Goal: Transaction & Acquisition: Book appointment/travel/reservation

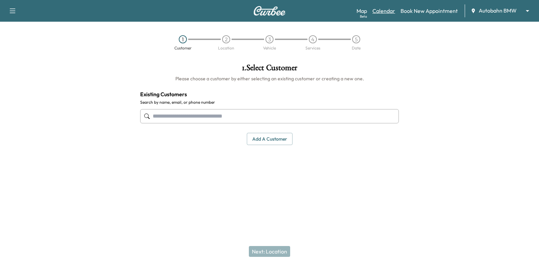
click at [387, 8] on link "Calendar" at bounding box center [383, 11] width 23 height 8
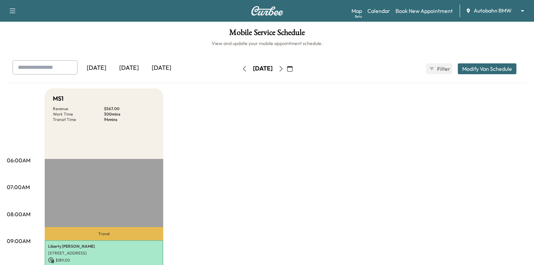
click at [295, 68] on button "button" at bounding box center [290, 68] width 12 height 11
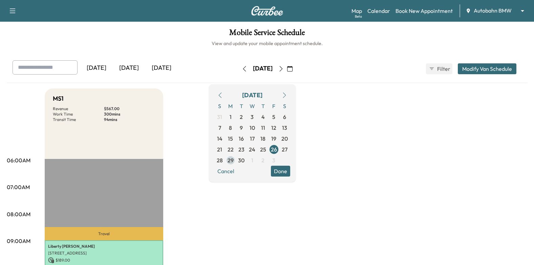
click at [234, 160] on span "29" at bounding box center [230, 160] width 6 height 8
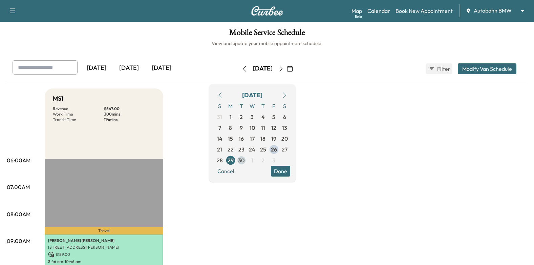
click at [244, 159] on span "30" at bounding box center [241, 160] width 6 height 8
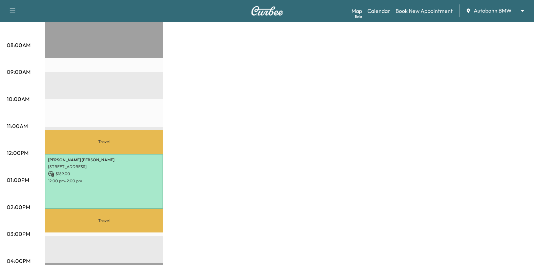
scroll to position [34, 0]
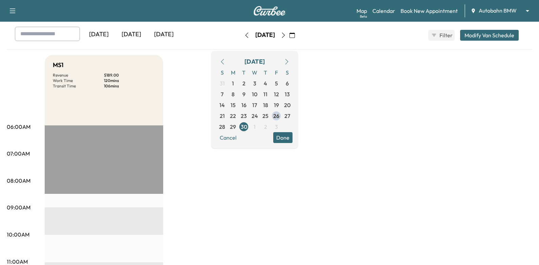
click at [482, 11] on body "Support Log Out Map Beta Calendar Book New Appointment Autobahn BMW ******** ​ …" at bounding box center [269, 98] width 539 height 265
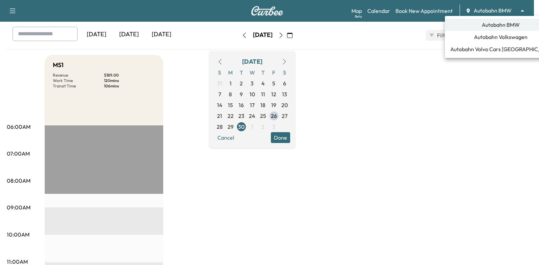
click at [487, 34] on span "Autobahn Volkswagen" at bounding box center [500, 37] width 53 height 8
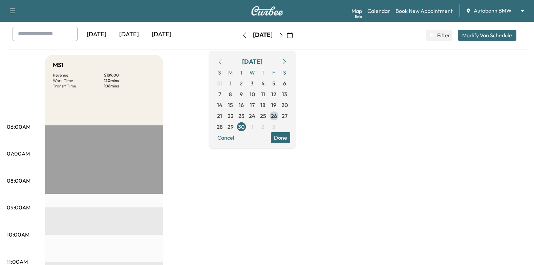
scroll to position [0, 0]
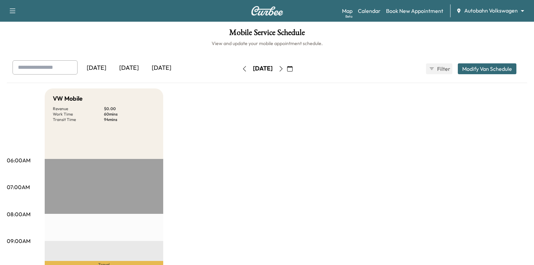
click at [292, 68] on icon "button" at bounding box center [289, 68] width 5 height 5
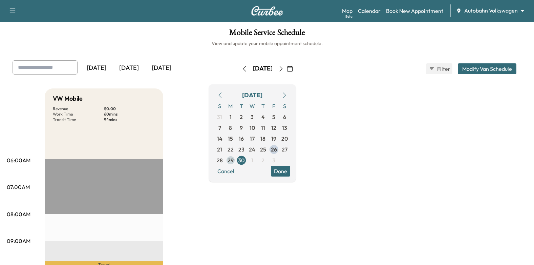
click at [234, 159] on span "29" at bounding box center [230, 160] width 6 height 8
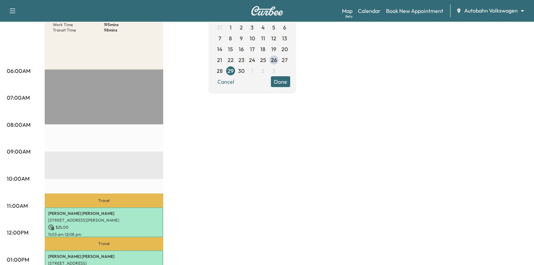
scroll to position [67, 0]
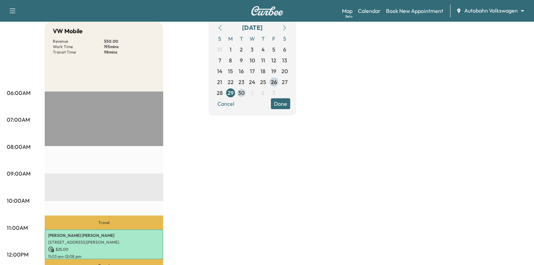
click at [244, 91] on span "30" at bounding box center [241, 93] width 6 height 8
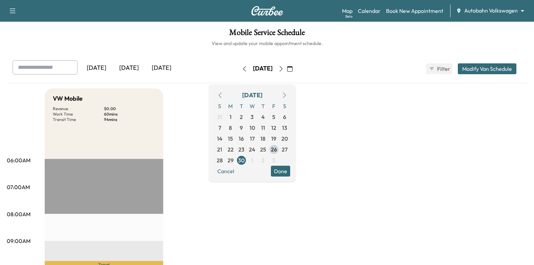
click at [290, 169] on button "Done" at bounding box center [280, 170] width 19 height 11
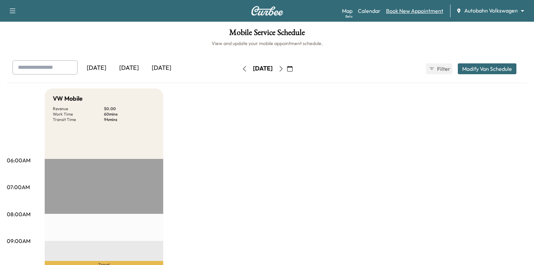
click at [421, 8] on link "Book New Appointment" at bounding box center [414, 11] width 57 height 8
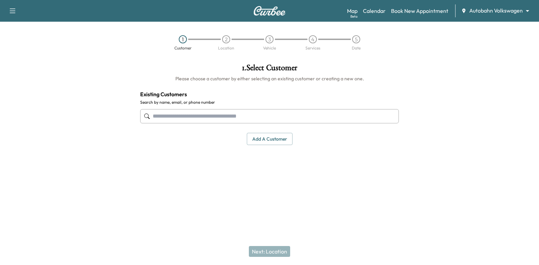
click at [287, 123] on div at bounding box center [269, 116] width 259 height 22
click at [288, 117] on input "text" at bounding box center [269, 116] width 259 height 14
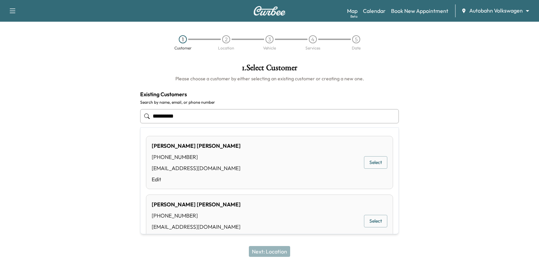
type input "**********"
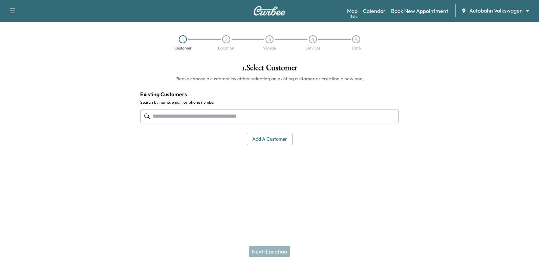
click at [268, 113] on input "text" at bounding box center [269, 116] width 259 height 14
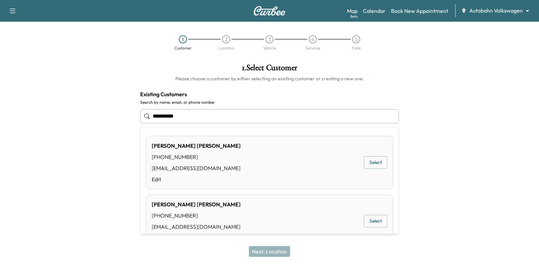
click at [369, 160] on button "Select" at bounding box center [375, 162] width 23 height 13
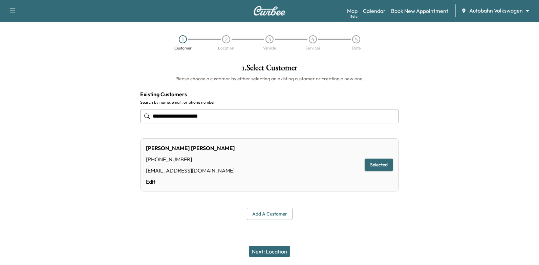
type input "**********"
drag, startPoint x: 270, startPoint y: 248, endPoint x: 380, endPoint y: 135, distance: 157.5
click at [270, 248] on button "Next: Location" at bounding box center [269, 251] width 41 height 11
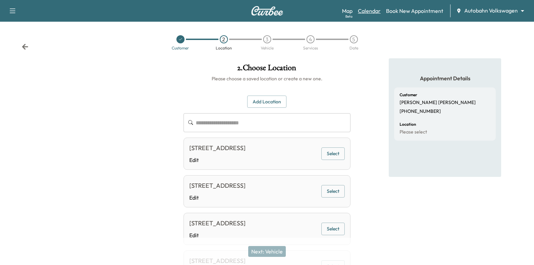
click at [369, 9] on link "Calendar" at bounding box center [369, 11] width 23 height 8
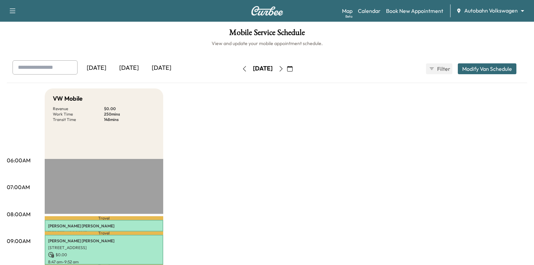
click at [295, 68] on button "button" at bounding box center [290, 68] width 12 height 11
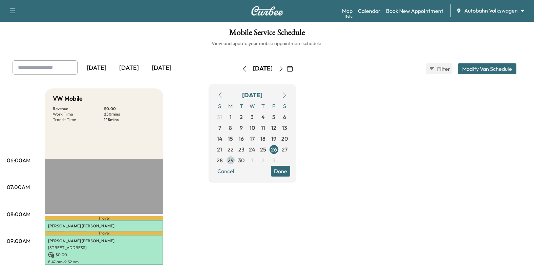
click at [234, 161] on span "29" at bounding box center [230, 160] width 6 height 8
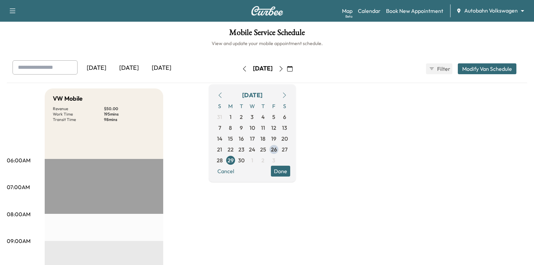
click at [290, 170] on button "Done" at bounding box center [280, 170] width 19 height 11
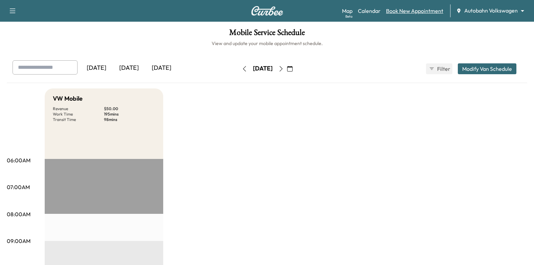
click at [409, 12] on link "Book New Appointment" at bounding box center [414, 11] width 57 height 8
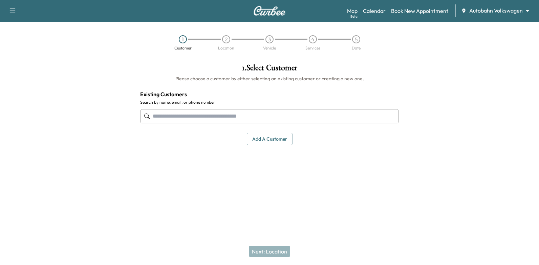
click at [289, 118] on input "text" at bounding box center [269, 116] width 259 height 14
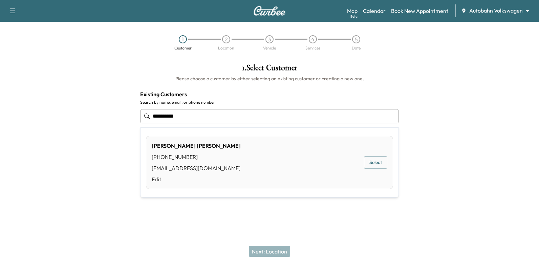
click at [374, 160] on button "Select" at bounding box center [375, 162] width 23 height 13
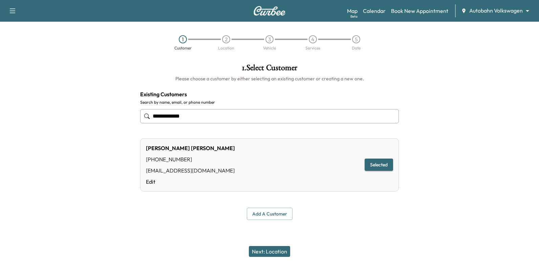
type input "**********"
click at [277, 249] on button "Next: Location" at bounding box center [269, 251] width 41 height 11
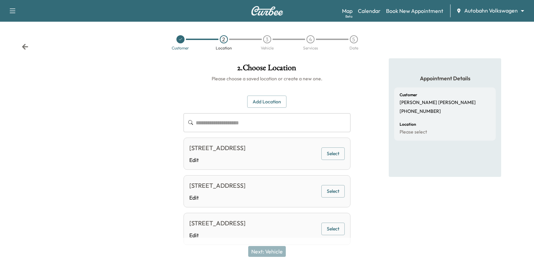
click at [330, 160] on button "Select" at bounding box center [332, 153] width 23 height 13
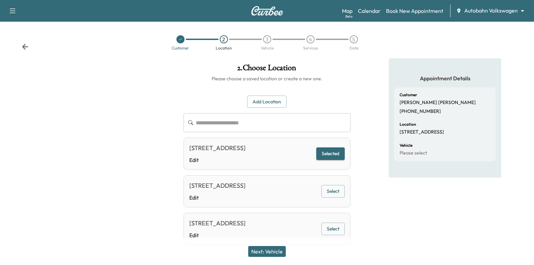
click at [262, 251] on button "Next: Vehicle" at bounding box center [267, 251] width 38 height 11
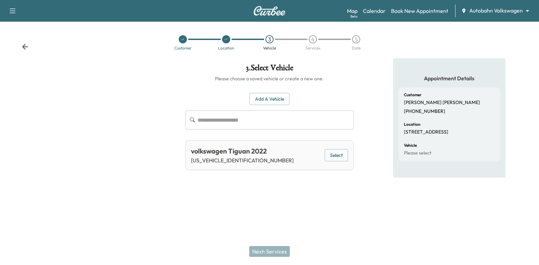
click at [341, 154] on button "Select" at bounding box center [336, 155] width 23 height 13
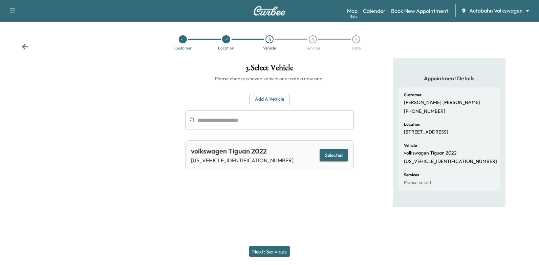
click at [269, 248] on button "Next: Services" at bounding box center [269, 251] width 41 height 11
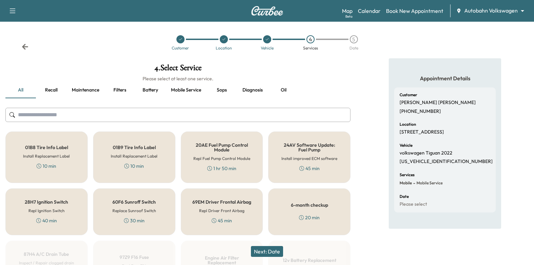
click at [325, 221] on div "6-month checkup 20 min" at bounding box center [309, 211] width 82 height 47
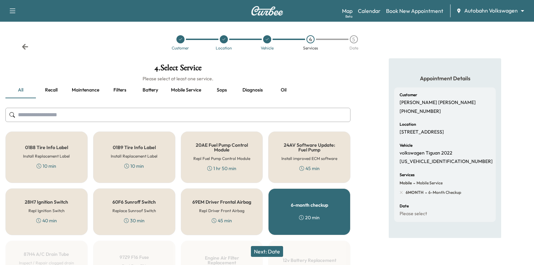
click at [268, 249] on button "Next: Date" at bounding box center [267, 251] width 32 height 11
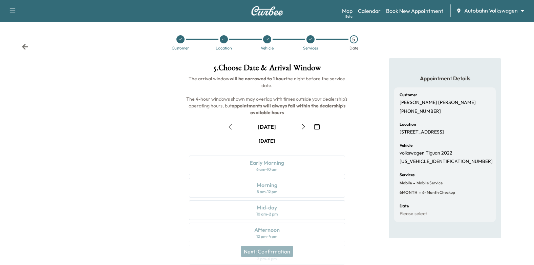
click at [317, 128] on icon "button" at bounding box center [316, 126] width 5 height 5
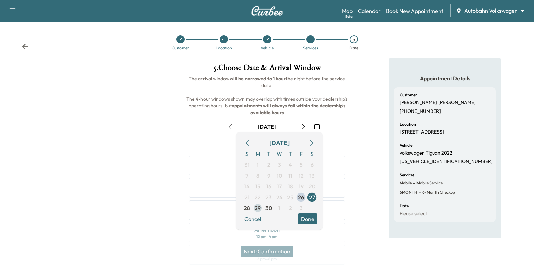
click at [257, 210] on span "29" at bounding box center [257, 208] width 6 height 8
drag, startPoint x: 314, startPoint y: 220, endPoint x: 334, endPoint y: 183, distance: 42.4
click at [314, 220] on button "Done" at bounding box center [307, 218] width 19 height 11
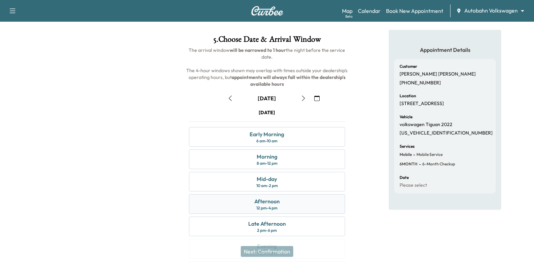
scroll to position [68, 0]
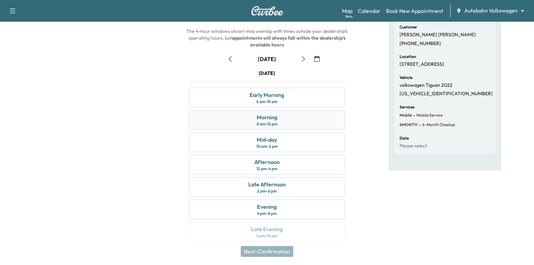
click at [289, 120] on div "Morning 8 am - 12 pm" at bounding box center [267, 120] width 156 height 20
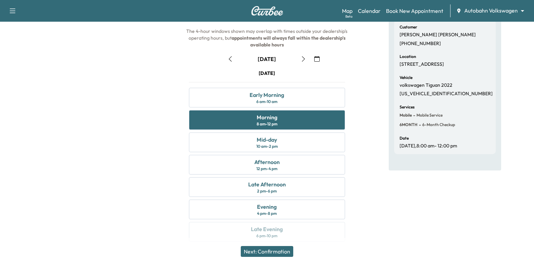
drag, startPoint x: 280, startPoint y: 249, endPoint x: 288, endPoint y: 241, distance: 11.7
click at [280, 249] on button "Next: Confirmation" at bounding box center [267, 251] width 52 height 11
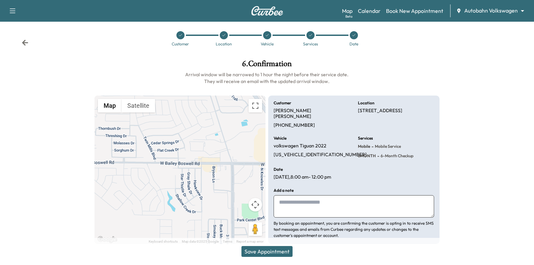
click at [329, 195] on textarea at bounding box center [353, 206] width 160 height 22
type textarea "**********"
click at [279, 254] on button "Save Appointment" at bounding box center [266, 251] width 51 height 11
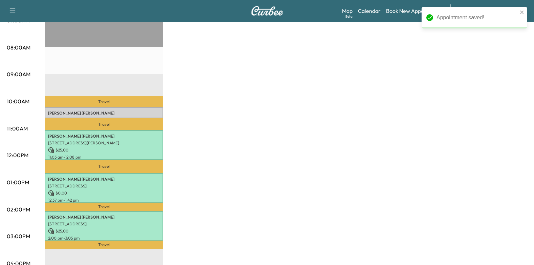
scroll to position [203, 0]
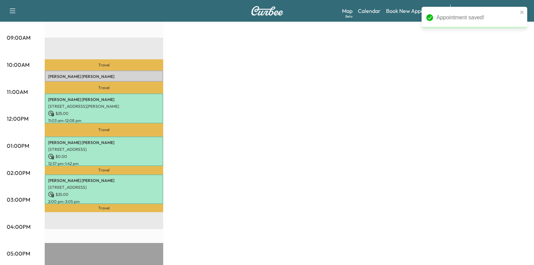
click at [131, 81] on p "[STREET_ADDRESS]" at bounding box center [104, 83] width 112 height 5
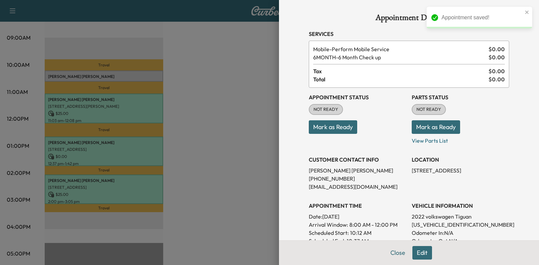
click at [340, 122] on button "Mark as Ready" at bounding box center [333, 127] width 48 height 14
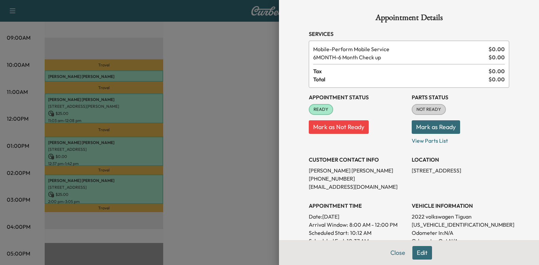
drag, startPoint x: 320, startPoint y: 216, endPoint x: 372, endPoint y: 219, distance: 51.5
click at [372, 219] on p "Date: [DATE]" at bounding box center [357, 216] width 97 height 8
drag, startPoint x: 372, startPoint y: 219, endPoint x: 324, endPoint y: 220, distance: 48.1
click at [324, 220] on p "Date: [DATE]" at bounding box center [357, 216] width 97 height 8
drag, startPoint x: 319, startPoint y: 216, endPoint x: 376, endPoint y: 219, distance: 57.3
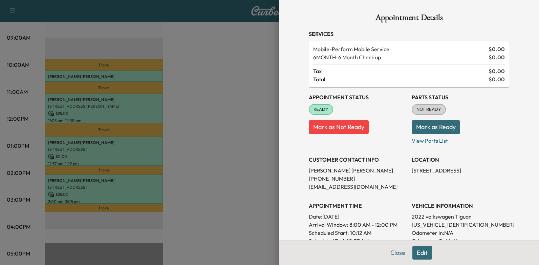
click at [376, 219] on p "Date: [DATE]" at bounding box center [357, 216] width 97 height 8
drag, startPoint x: 376, startPoint y: 219, endPoint x: 361, endPoint y: 216, distance: 15.2
copy p "[DATE]"
click at [213, 116] on div at bounding box center [269, 132] width 539 height 265
